Goal: Task Accomplishment & Management: Use online tool/utility

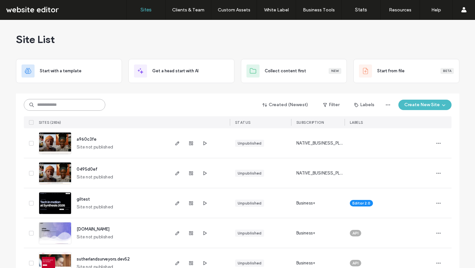
click at [51, 106] on input at bounding box center [64, 105] width 81 height 12
type input "*****"
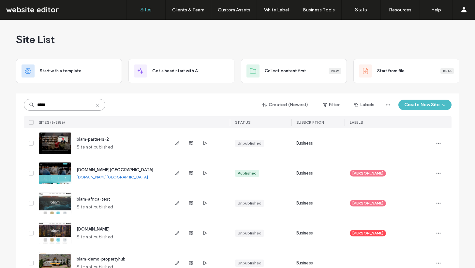
scroll to position [48, 0]
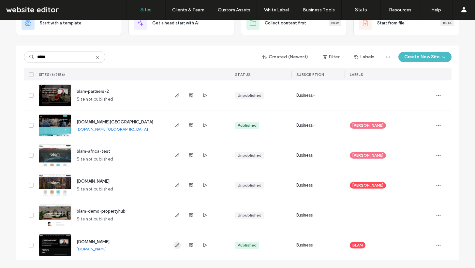
click at [175, 245] on icon "button" at bounding box center [177, 245] width 5 height 5
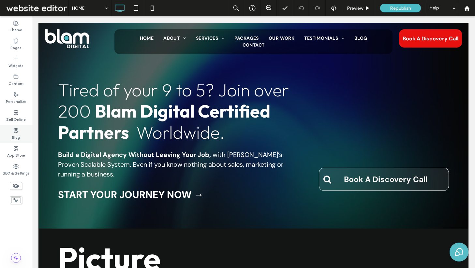
click at [18, 133] on label "Blog" at bounding box center [16, 136] width 8 height 7
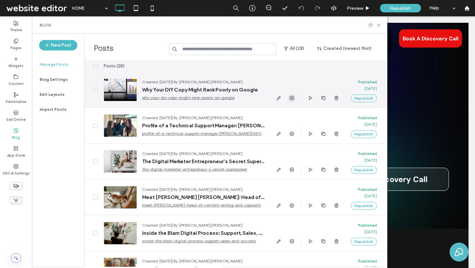
click at [291, 98] on icon "button" at bounding box center [291, 97] width 5 height 5
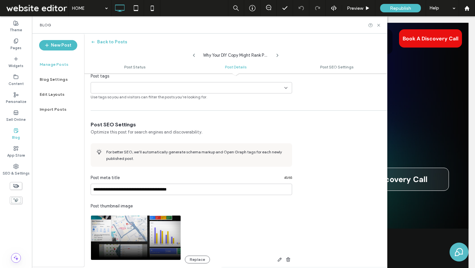
scroll to position [366, 0]
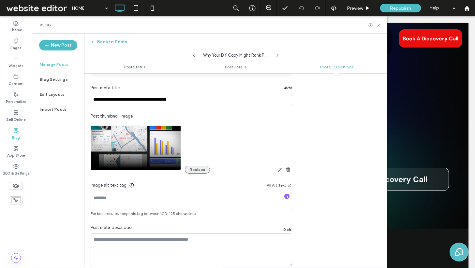
click at [197, 169] on button "Replace" at bounding box center [197, 170] width 25 height 8
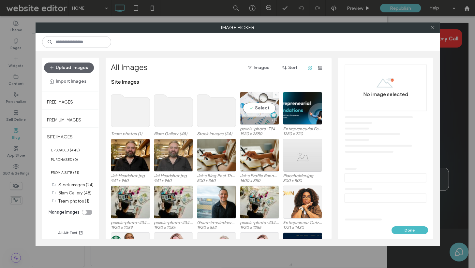
click at [261, 107] on div "Select" at bounding box center [259, 108] width 39 height 33
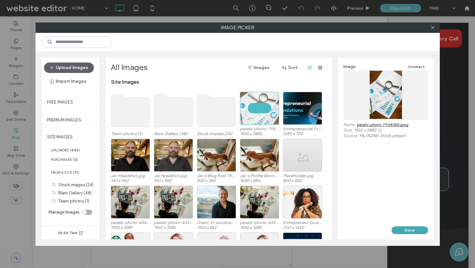
click at [405, 230] on button "Done" at bounding box center [409, 231] width 37 height 8
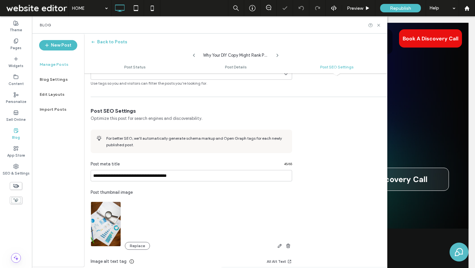
scroll to position [414, 0]
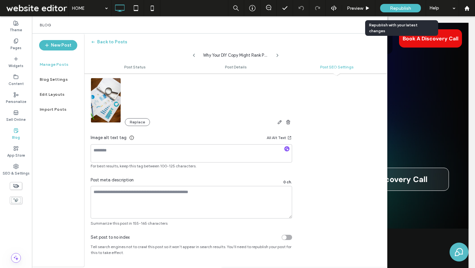
click at [390, 7] on span "Republish" at bounding box center [400, 9] width 21 height 6
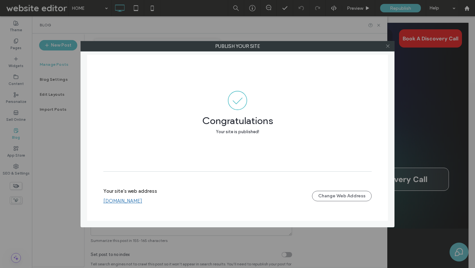
click at [386, 46] on icon at bounding box center [387, 46] width 5 height 5
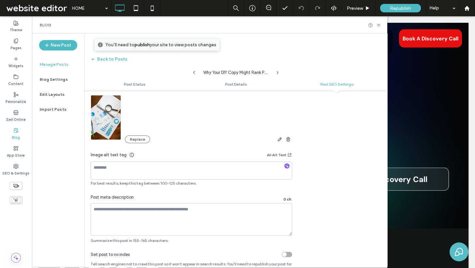
scroll to position [17, 0]
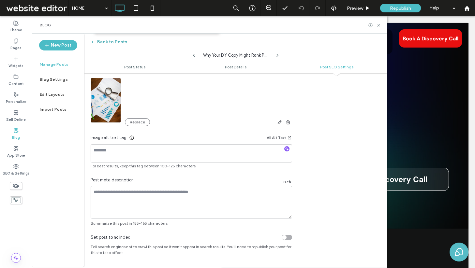
click at [108, 42] on button "Back to Posts" at bounding box center [109, 42] width 37 height 10
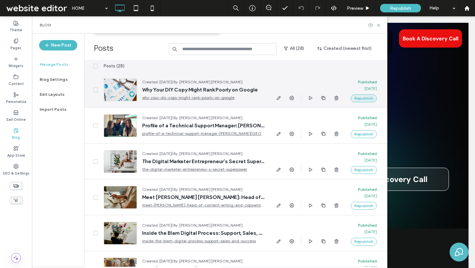
click at [361, 98] on button "Republish" at bounding box center [364, 99] width 26 height 8
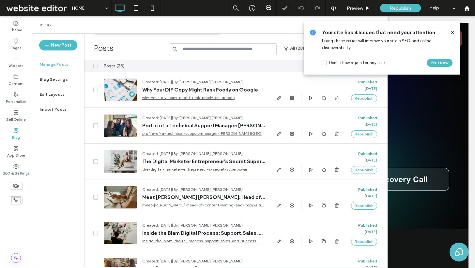
click at [450, 33] on icon at bounding box center [451, 32] width 5 height 5
